Goal: Task Accomplishment & Management: Manage account settings

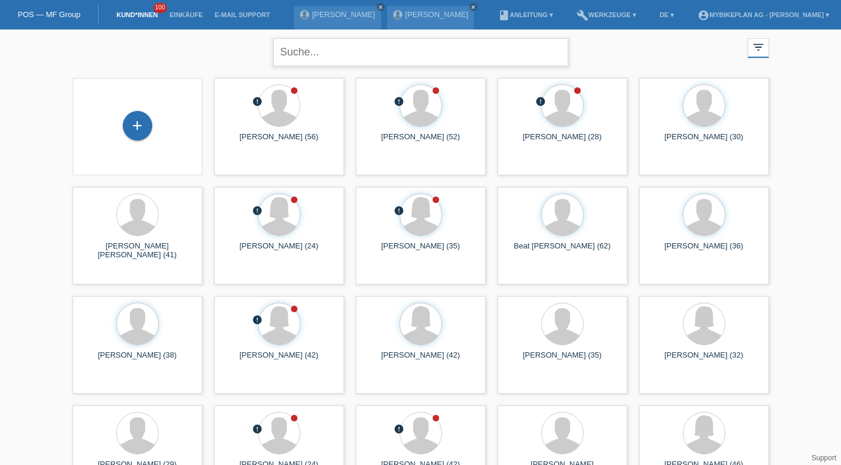
click at [357, 47] on input "text" at bounding box center [420, 52] width 295 height 28
type input "blaser"
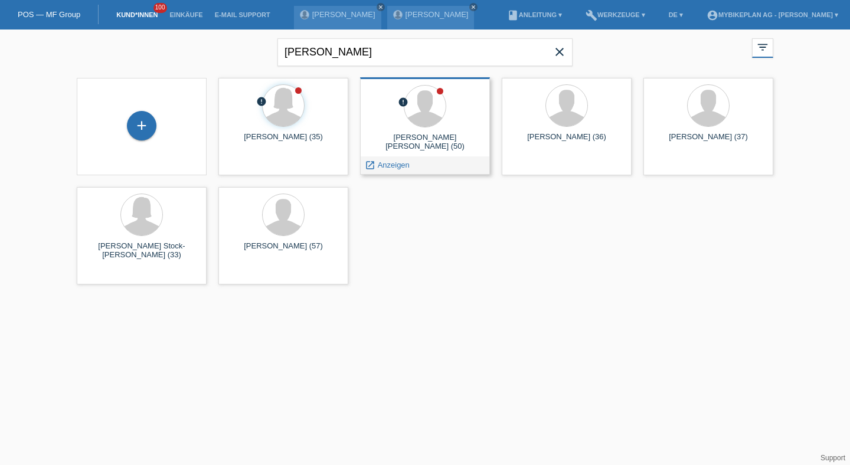
click at [378, 164] on span "Anzeigen" at bounding box center [394, 165] width 32 height 9
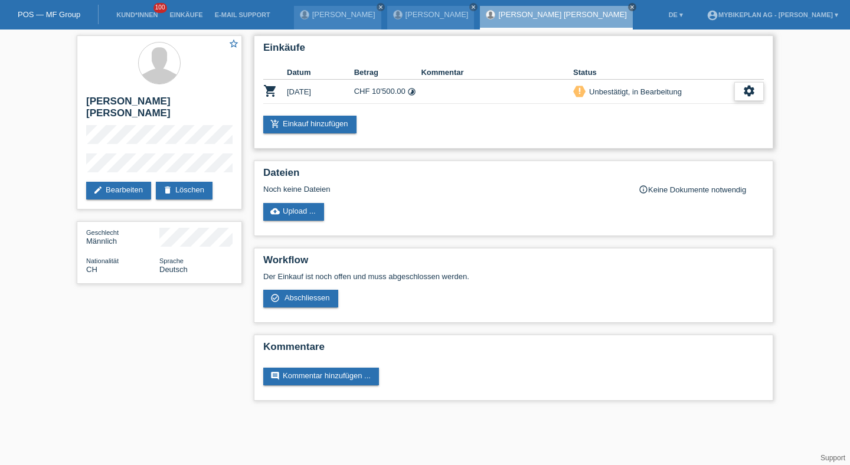
click at [752, 90] on icon "settings" at bounding box center [749, 90] width 13 height 13
click at [745, 95] on icon "settings" at bounding box center [749, 90] width 13 height 13
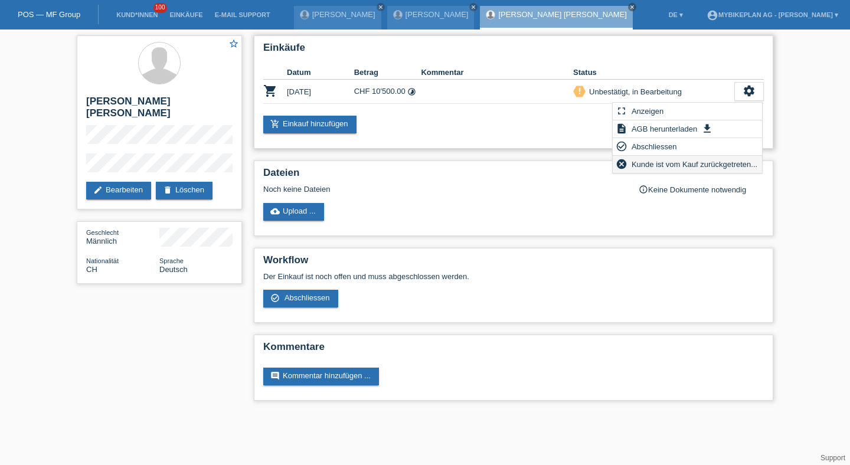
click at [714, 158] on span "Kunde ist vom Kauf zurückgetreten..." at bounding box center [694, 164] width 129 height 14
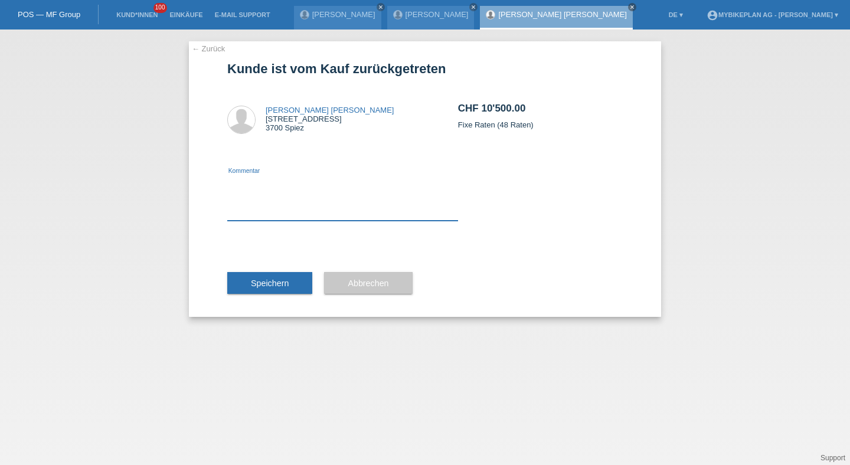
click at [334, 205] on textarea at bounding box center [342, 197] width 231 height 45
type textarea "Credit Check"
click at [296, 285] on button "Speichern" at bounding box center [269, 283] width 85 height 22
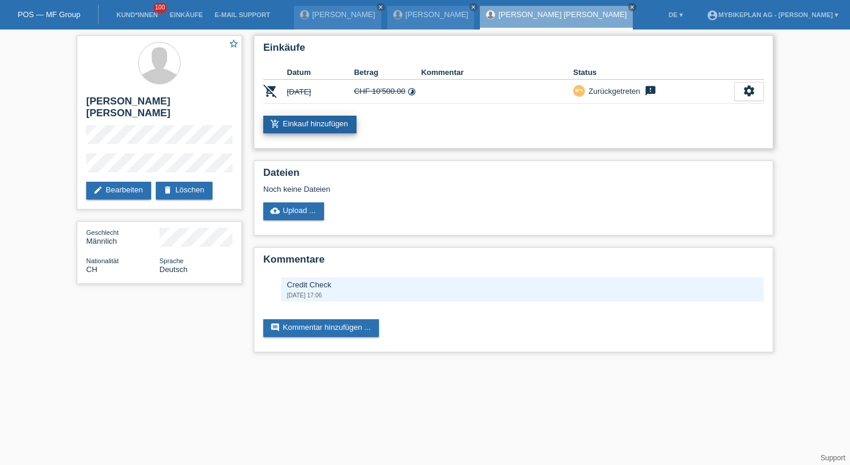
click at [324, 123] on link "add_shopping_cart Einkauf hinzufügen" at bounding box center [309, 125] width 93 height 18
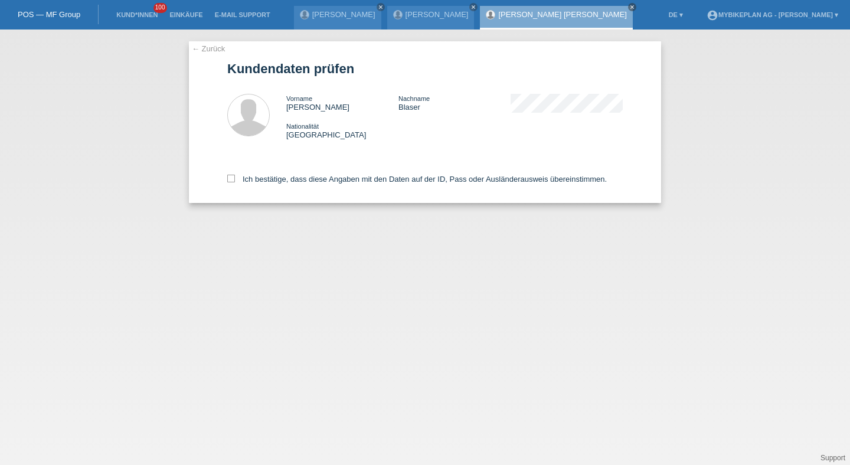
click at [296, 172] on div "Ich bestätige, dass diese Angaben mit den Daten auf der ID, Pass oder Ausländer…" at bounding box center [424, 177] width 395 height 52
click at [293, 179] on label "Ich bestätige, dass diese Angaben mit den Daten auf der ID, Pass oder Ausländer…" at bounding box center [417, 179] width 380 height 9
click at [235, 179] on input "Ich bestätige, dass diese Angaben mit den Daten auf der ID, Pass oder Ausländer…" at bounding box center [231, 179] width 8 height 8
checkbox input "true"
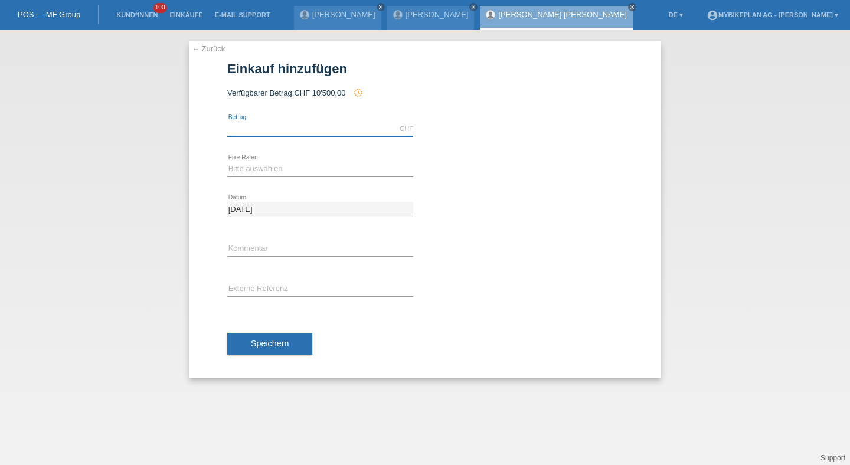
click at [253, 129] on input "text" at bounding box center [320, 129] width 186 height 15
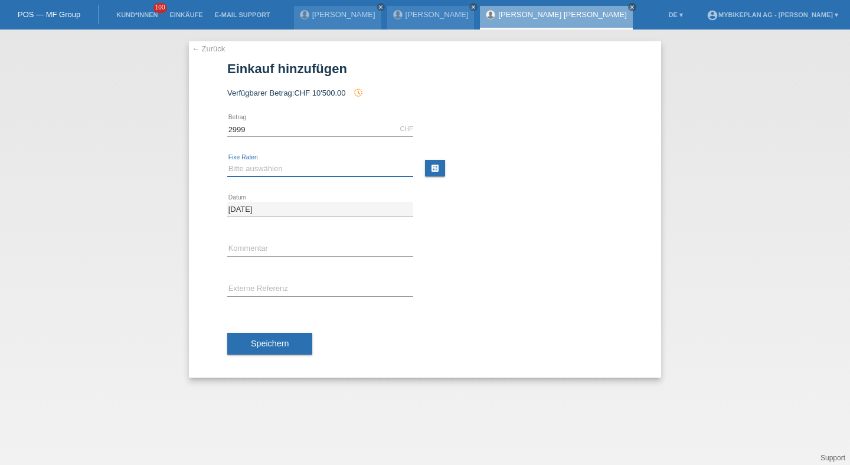
type input "2999.00"
click at [249, 162] on select "Bitte auswählen 6 Raten 12 Raten 18 Raten 24 Raten 36 Raten 48 Raten" at bounding box center [320, 169] width 186 height 14
select select "487"
click at [227, 162] on select "Bitte auswählen 6 Raten 12 Raten 18 Raten 24 Raten 36 Raten 48 Raten" at bounding box center [320, 169] width 186 height 14
click at [266, 285] on input "text" at bounding box center [320, 289] width 186 height 15
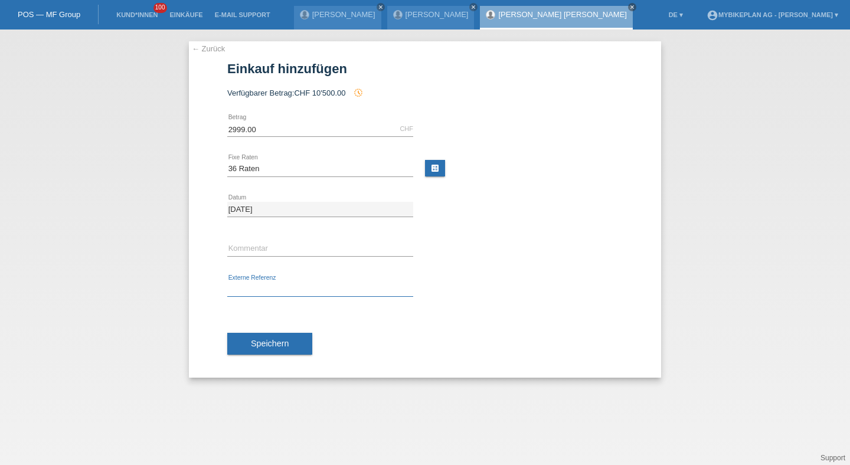
paste input "43363962951"
type input "43363962951"
click at [272, 333] on button "Speichern" at bounding box center [269, 344] width 85 height 22
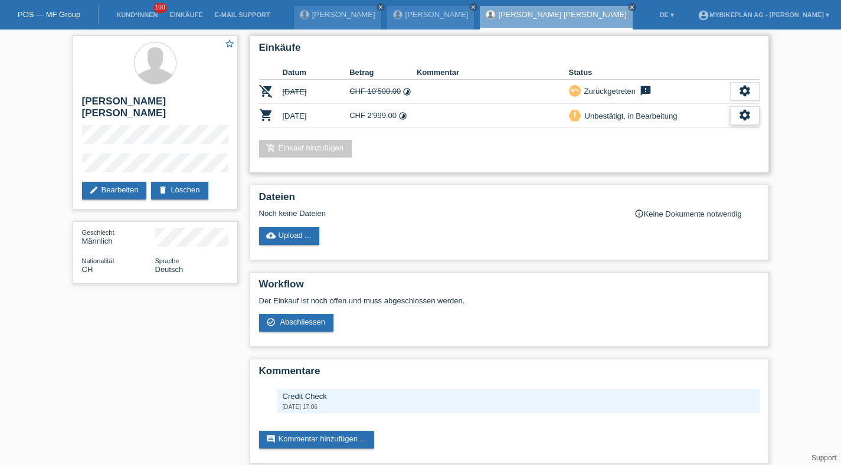
click at [738, 109] on div "settings" at bounding box center [745, 115] width 30 height 19
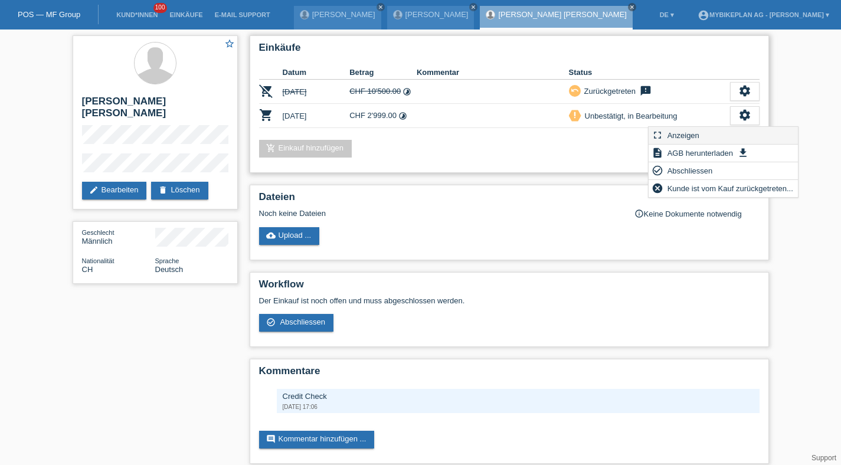
click at [714, 132] on div "fullscreen Anzeigen" at bounding box center [723, 136] width 149 height 18
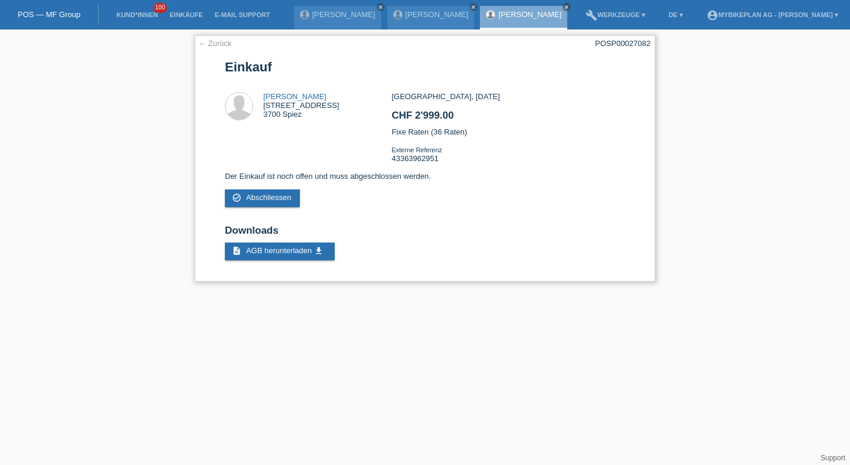
click at [635, 38] on div "← Zurück POSP00027082 Einkauf Hans Peter Blaser Faulenbachweg 34 3700 Spiez CHF…" at bounding box center [425, 158] width 460 height 246
click at [630, 41] on div "POSP00027082" at bounding box center [622, 43] width 55 height 9
copy div "POSP00027082"
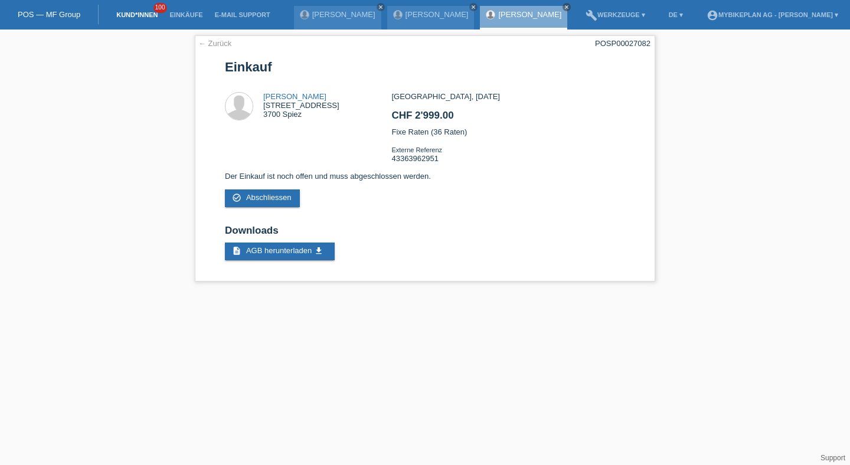
click at [146, 17] on link "Kund*innen" at bounding box center [136, 14] width 53 height 7
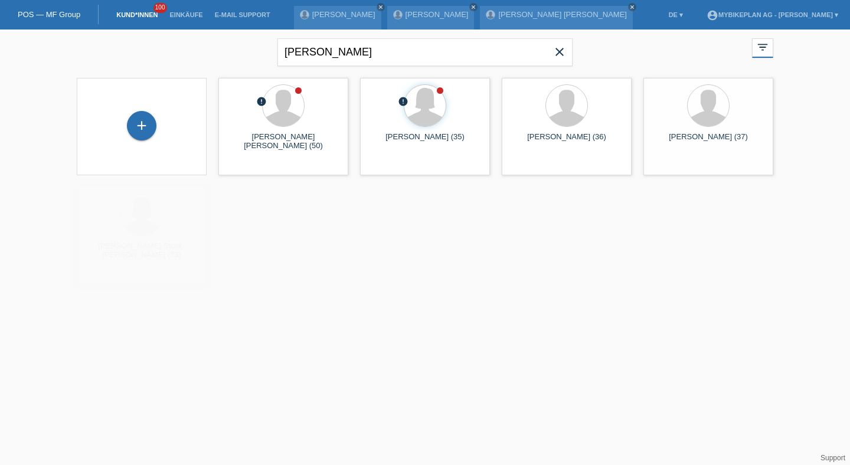
click at [565, 48] on icon "close" at bounding box center [560, 52] width 14 height 14
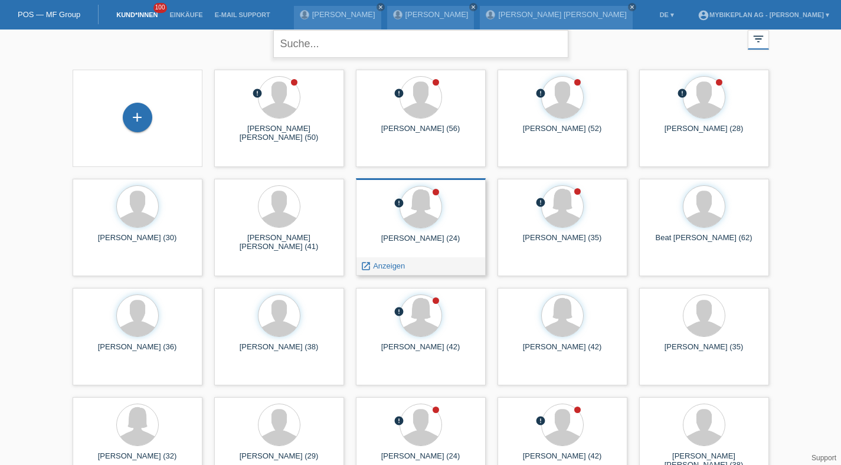
scroll to position [10, 0]
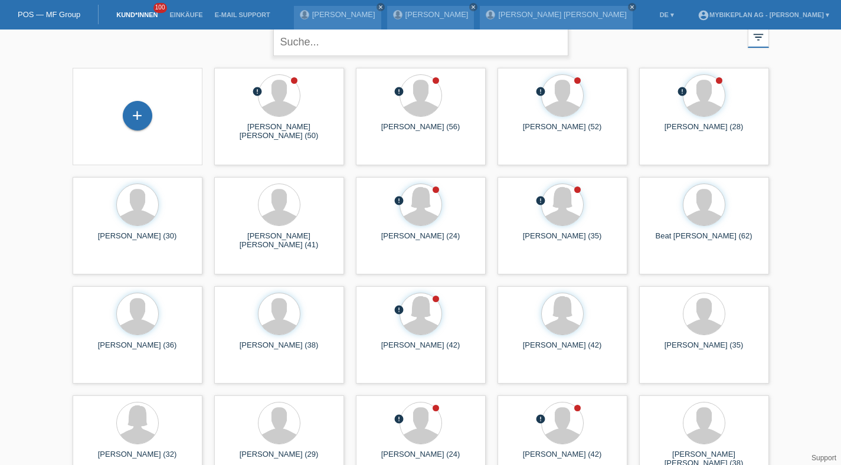
click at [329, 50] on input "text" at bounding box center [420, 42] width 295 height 28
type input "blaser"
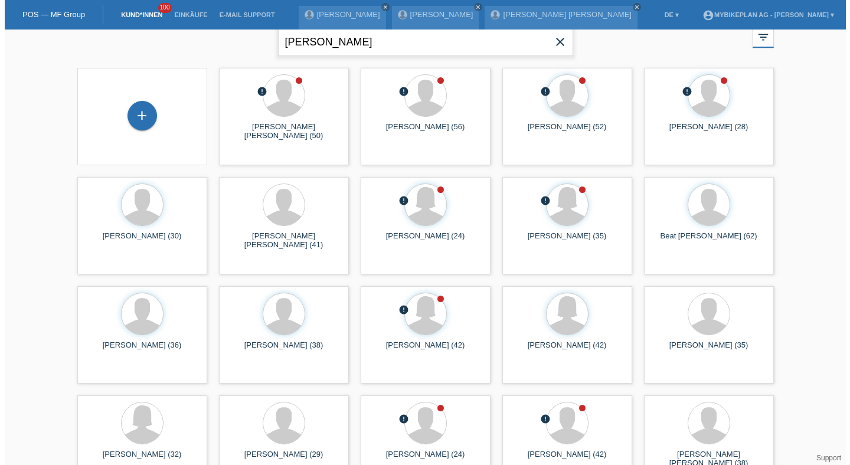
scroll to position [0, 0]
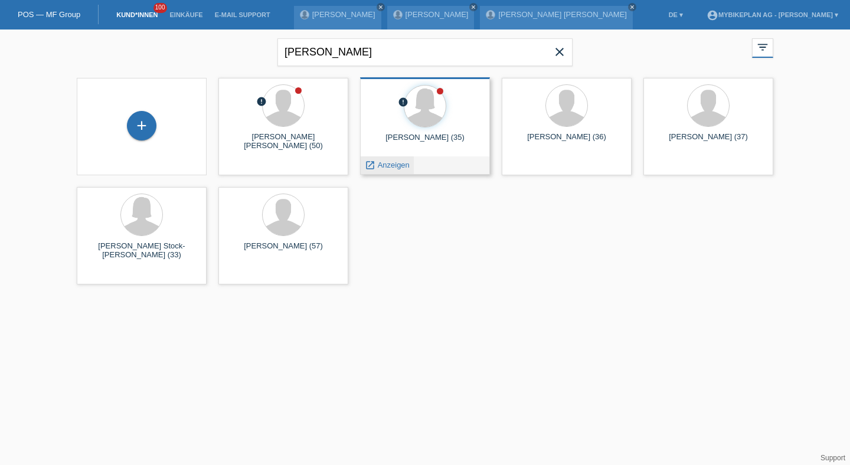
click at [385, 161] on span "Anzeigen" at bounding box center [394, 165] width 32 height 9
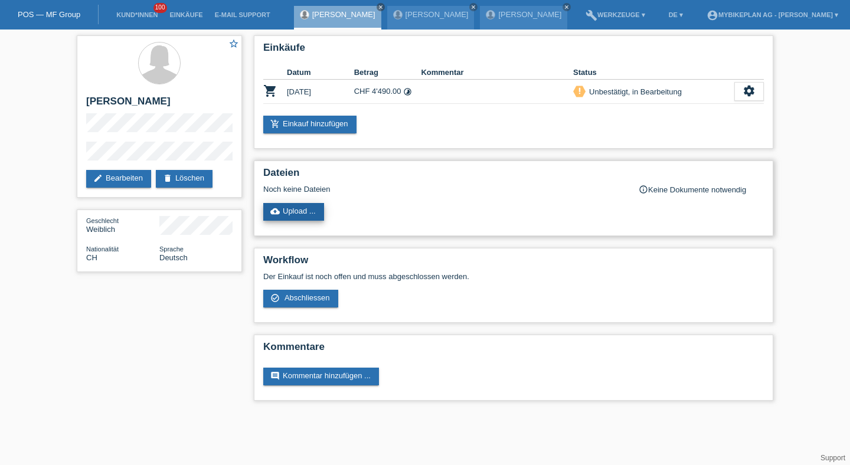
click at [315, 216] on link "cloud_upload Upload ..." at bounding box center [293, 212] width 61 height 18
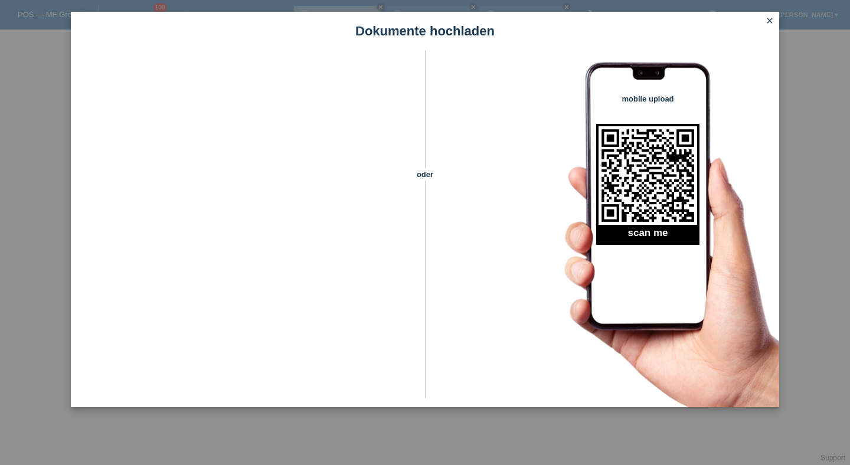
click at [773, 20] on icon "close" at bounding box center [769, 20] width 9 height 9
